Goal: Task Accomplishment & Management: Contribute content

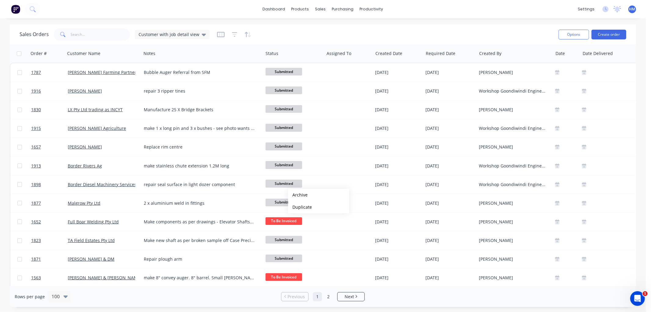
scroll to position [68, 0]
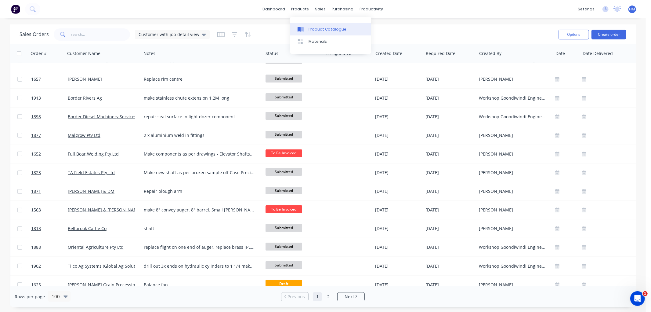
click at [321, 29] on div "Product Catalogue" at bounding box center [328, 29] width 38 height 5
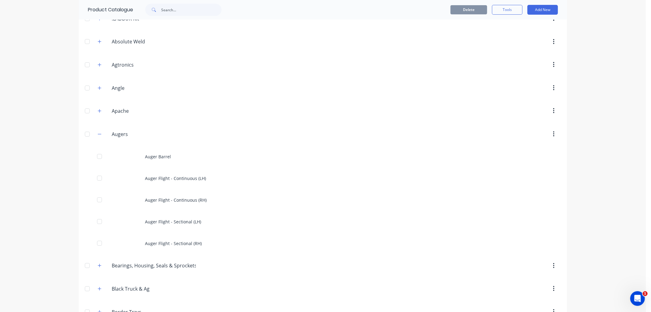
scroll to position [68, 0]
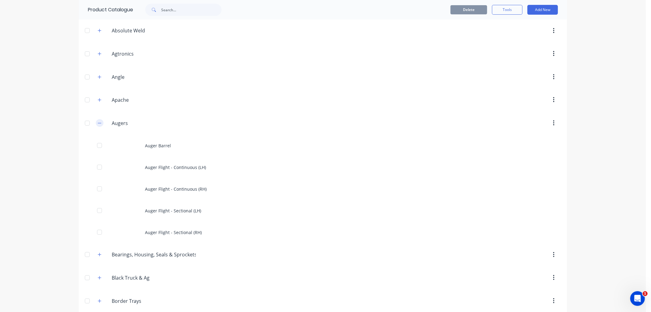
click at [98, 122] on icon "button" at bounding box center [100, 123] width 4 height 4
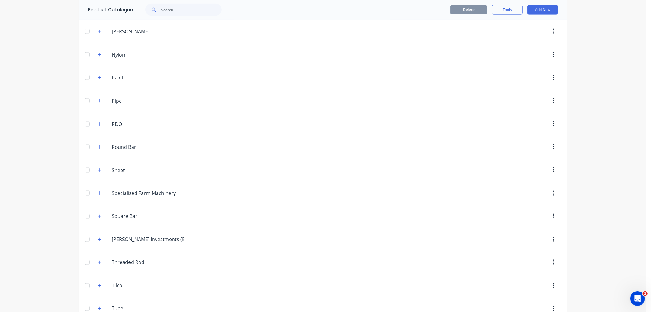
scroll to position [776, 0]
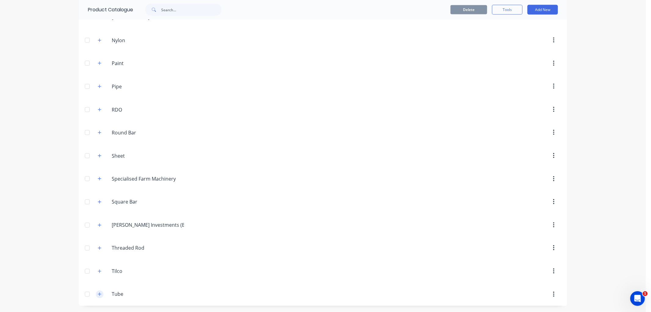
click at [98, 296] on icon "button" at bounding box center [100, 294] width 4 height 4
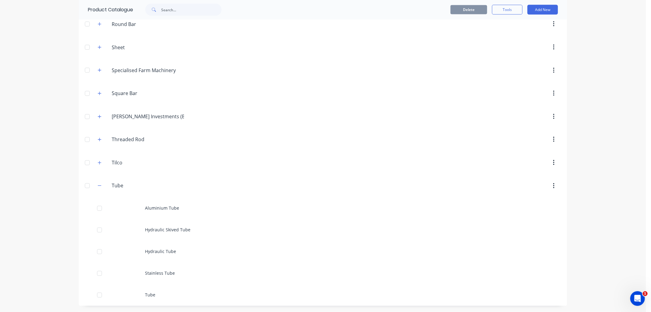
scroll to position [884, 0]
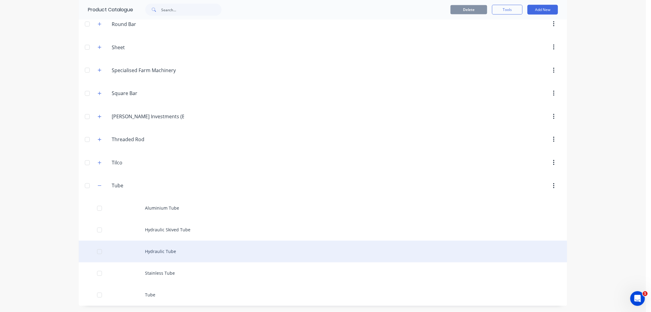
click at [150, 250] on div "Hydraulic Tube" at bounding box center [323, 252] width 488 height 22
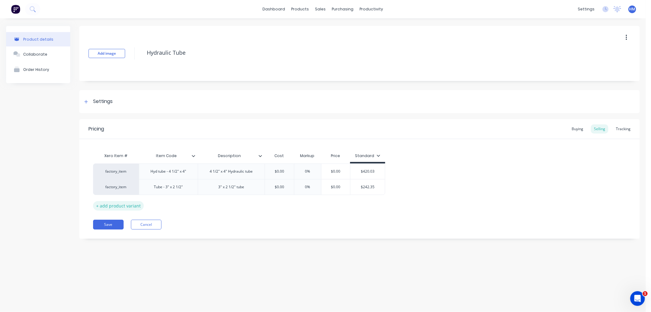
click at [125, 206] on div "+ add product variant" at bounding box center [118, 205] width 51 height 9
type textarea "x"
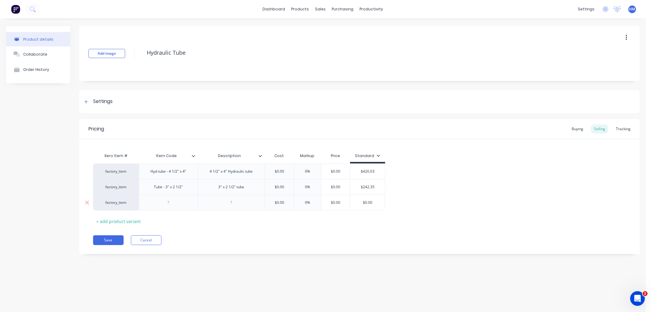
click at [168, 203] on div at bounding box center [168, 202] width 31 height 8
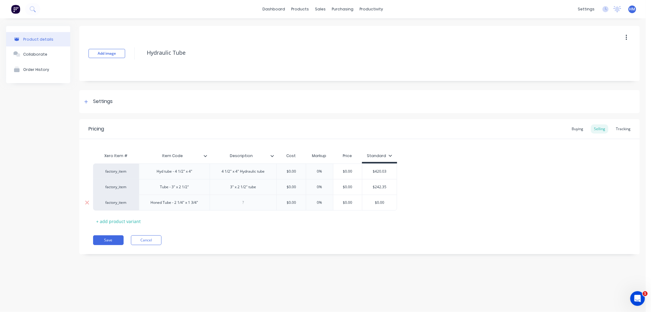
click at [178, 206] on div "Honed Tube - 2 1/4" x 1 3/4"" at bounding box center [174, 202] width 57 height 8
drag, startPoint x: 175, startPoint y: 204, endPoint x: 200, endPoint y: 206, distance: 25.2
click at [200, 206] on div "Honed Tube - 2 1/4" x 1 3/4"" at bounding box center [174, 202] width 57 height 8
copy div "2 1/4" x 1 3/4""
type textarea "x"
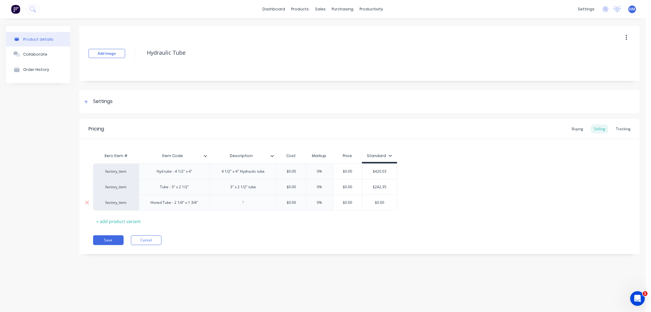
click at [238, 205] on div at bounding box center [243, 202] width 31 height 8
paste div
type textarea "x"
type input "$0.00"
drag, startPoint x: 296, startPoint y: 202, endPoint x: 286, endPoint y: 202, distance: 10.4
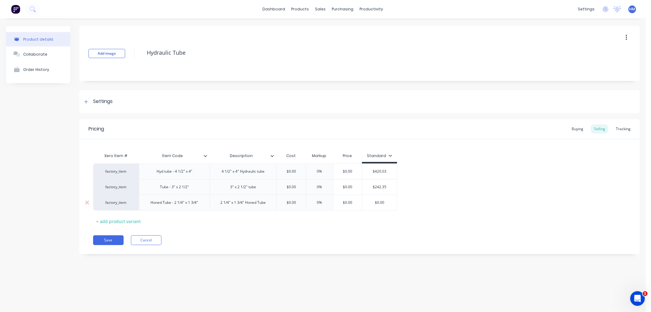
click at [286, 202] on input "$0.00" at bounding box center [291, 202] width 31 height 5
type textarea "x"
type input "5"
type textarea "x"
type input "57."
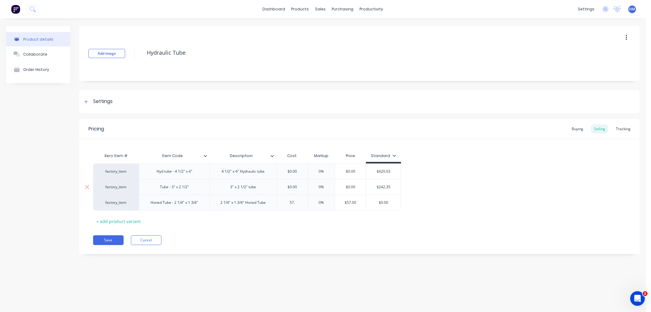
type textarea "x"
type input "57.4"
type textarea "x"
type input "57.49"
type input "0%"
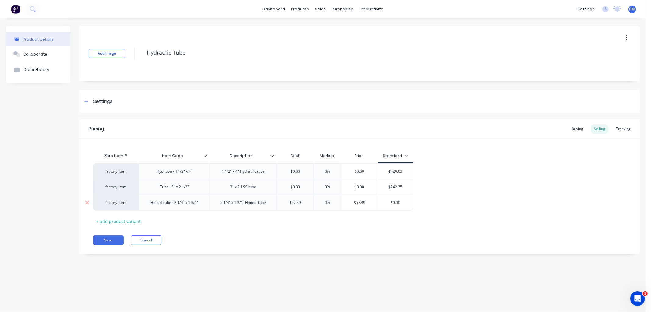
drag, startPoint x: 323, startPoint y: 203, endPoint x: 329, endPoint y: 203, distance: 5.8
click at [329, 203] on input "0%" at bounding box center [327, 202] width 31 height 5
type textarea "x"
type input "2"
type textarea "x"
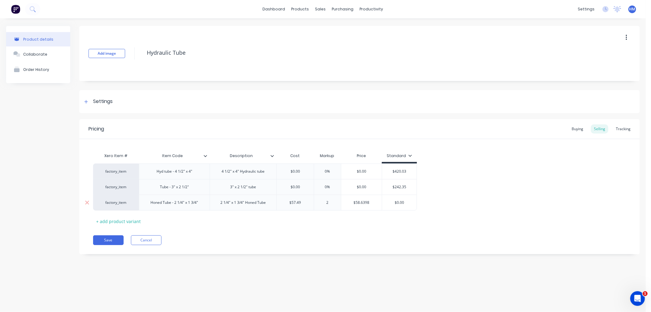
type input "20"
type textarea "x"
type input "200"
click at [332, 220] on div "Xero Item # Item Code Description Cost Markup Price Standard factory_item Hyd t…" at bounding box center [359, 188] width 533 height 76
click at [118, 222] on div "+ add product variant" at bounding box center [118, 220] width 51 height 9
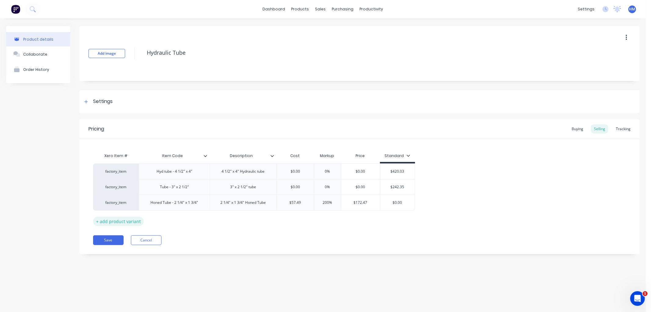
type textarea "x"
click at [173, 212] on div at bounding box center [174, 218] width 71 height 16
click at [172, 217] on div at bounding box center [174, 218] width 31 height 8
drag, startPoint x: 191, startPoint y: 220, endPoint x: 197, endPoint y: 221, distance: 5.3
click at [197, 221] on div "factory_item Hyd tube - 4 1/2" x 4" 4 1/2" x 4" Hydraulic tube $0.00 0% $0.00 $…" at bounding box center [359, 194] width 533 height 63
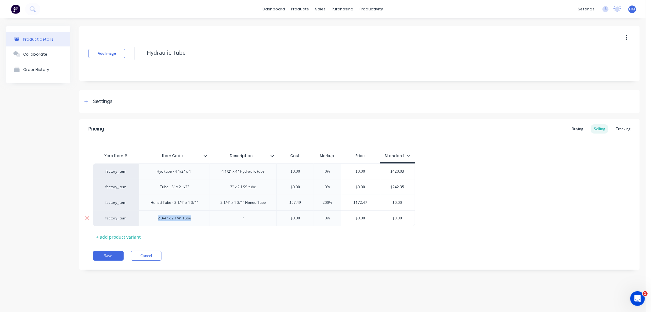
drag, startPoint x: 159, startPoint y: 220, endPoint x: 191, endPoint y: 220, distance: 32.4
click at [191, 220] on div "2 3/4" x 2 1/4" Tube" at bounding box center [174, 218] width 43 height 8
copy div "2 3/4" x 2 1/4" Tube"
type textarea "x"
click at [247, 219] on div at bounding box center [243, 218] width 31 height 8
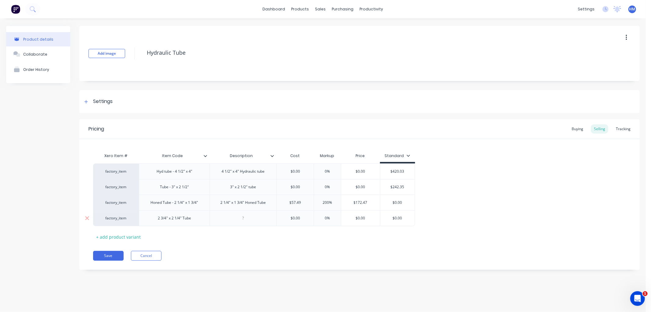
paste div
type textarea "x"
type input "$0.00"
drag, startPoint x: 289, startPoint y: 218, endPoint x: 302, endPoint y: 218, distance: 12.8
click at [302, 218] on input "$0.00" at bounding box center [295, 217] width 37 height 5
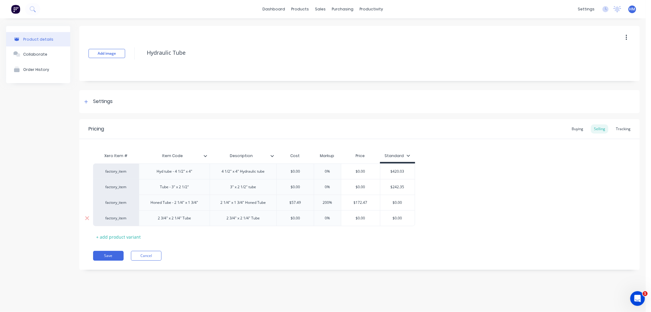
type textarea "x"
type input "5"
type textarea "x"
type input "59."
type textarea "x"
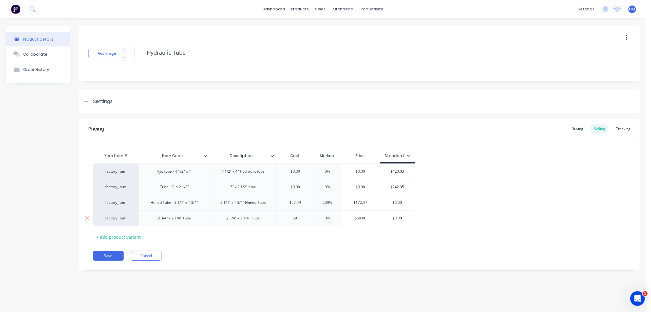
type input "59.1"
type textarea "x"
type input "59.15"
type input "0%"
type textarea "x"
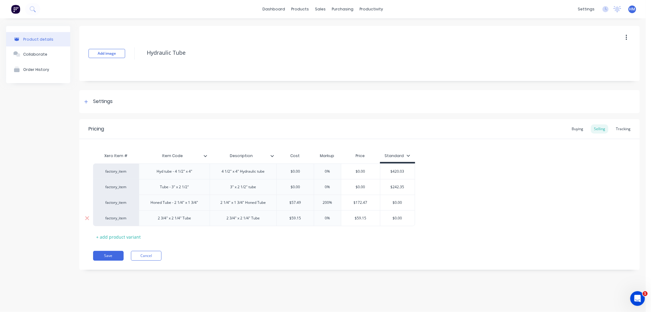
type input "0%2"
type textarea "x"
type input "0"
type textarea "x"
type input "2"
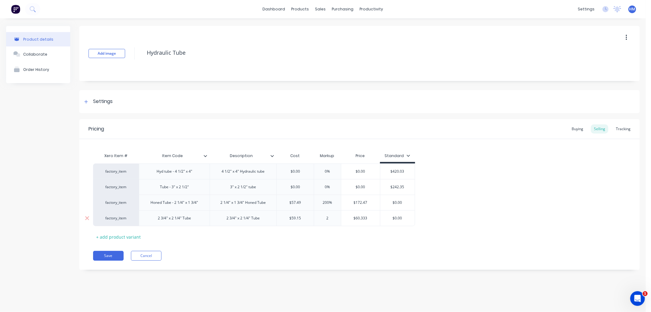
type textarea "x"
type input "20"
type textarea "x"
type input "200"
click at [301, 239] on div "Xero Item # Item Code Description Cost Markup Price Standard factory_item Hyd t…" at bounding box center [359, 196] width 533 height 92
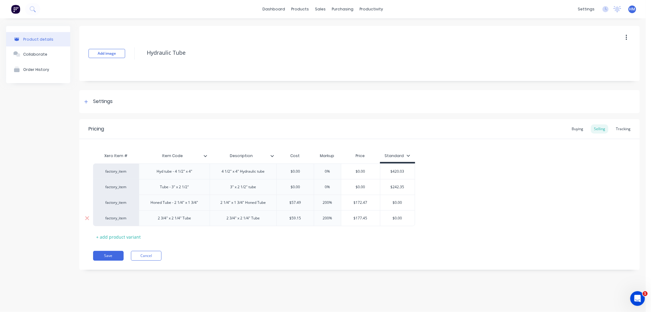
click at [183, 218] on div "2 3/4" x 2 1/4" Tube" at bounding box center [174, 218] width 43 height 8
click at [107, 255] on button "Save" at bounding box center [108, 256] width 31 height 10
type textarea "x"
